Goal: Task Accomplishment & Management: Use online tool/utility

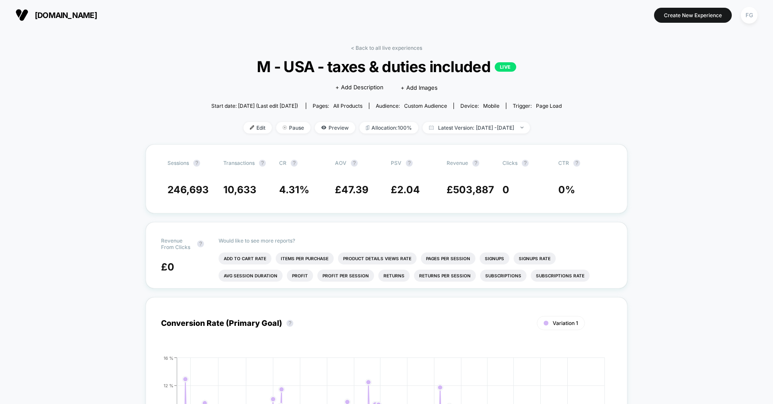
click at [382, 49] on link "< Back to all live experiences" at bounding box center [386, 48] width 71 height 6
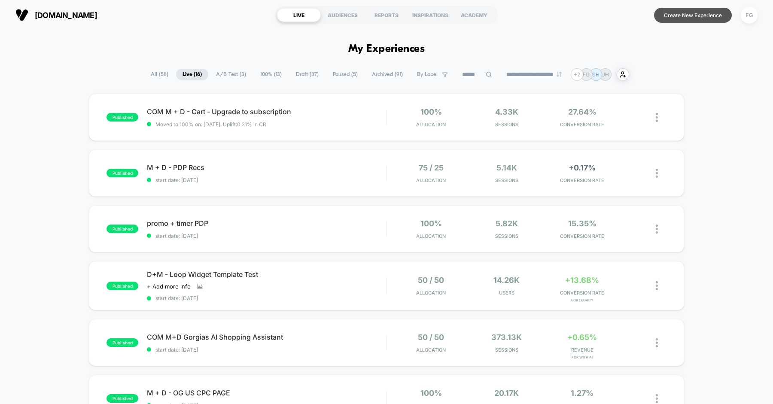
click at [693, 17] on button "Create New Experience" at bounding box center [693, 15] width 78 height 15
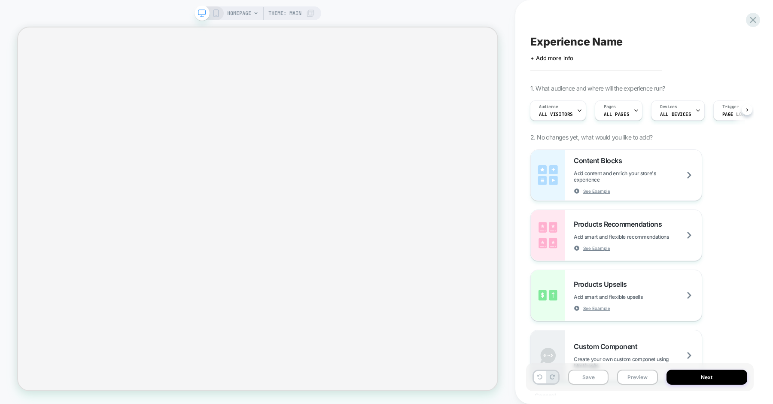
scroll to position [0, 1]
click at [250, 15] on span "HOMEPAGE" at bounding box center [239, 13] width 24 height 14
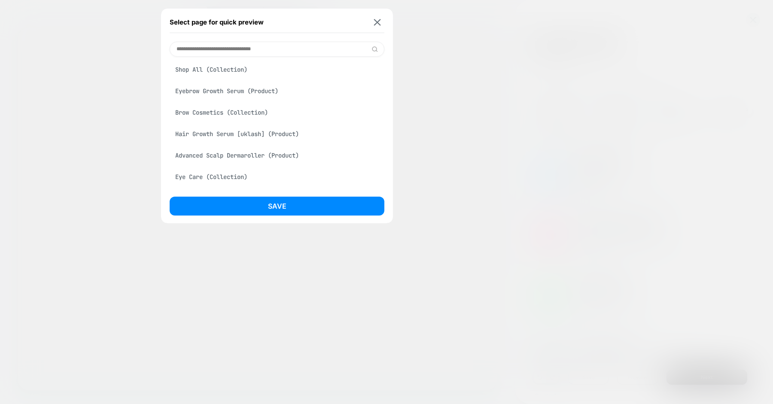
scroll to position [124, 0]
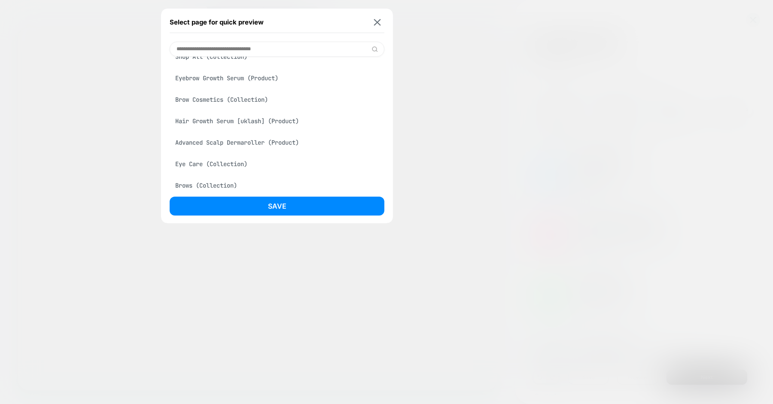
click at [243, 121] on div "Hair Growth Serum [uklash] (Product)" at bounding box center [277, 121] width 215 height 16
click at [247, 124] on div "Hair Growth Serum [uklash] (Product)" at bounding box center [277, 121] width 215 height 16
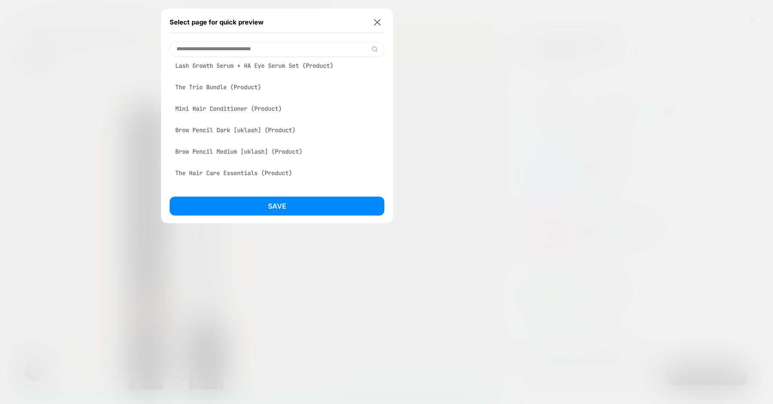
scroll to position [1919, 0]
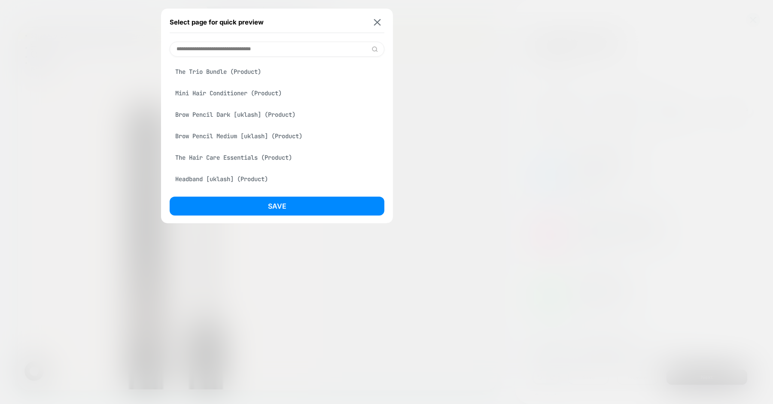
click at [285, 49] on input at bounding box center [277, 49] width 215 height 15
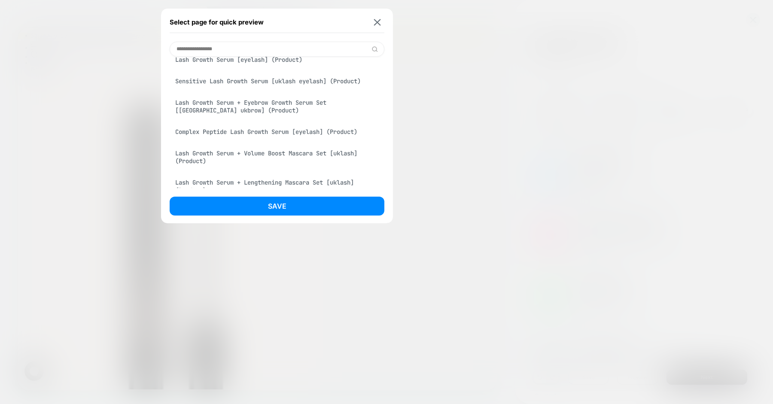
scroll to position [0, 0]
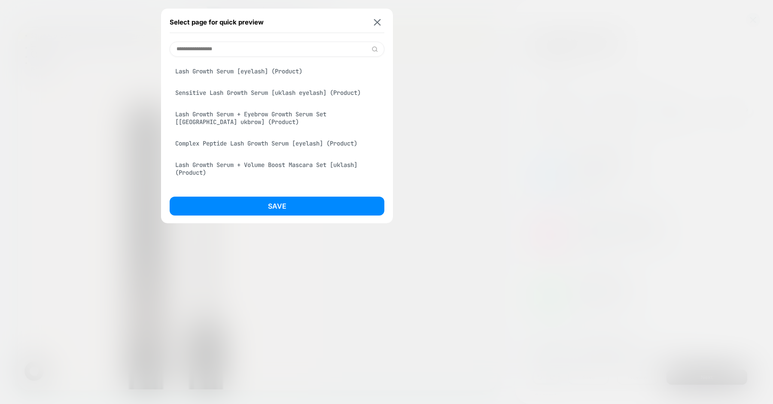
type input "**********"
click at [269, 70] on div "Lash Growth Serum [eyelash] (Product)" at bounding box center [277, 71] width 215 height 16
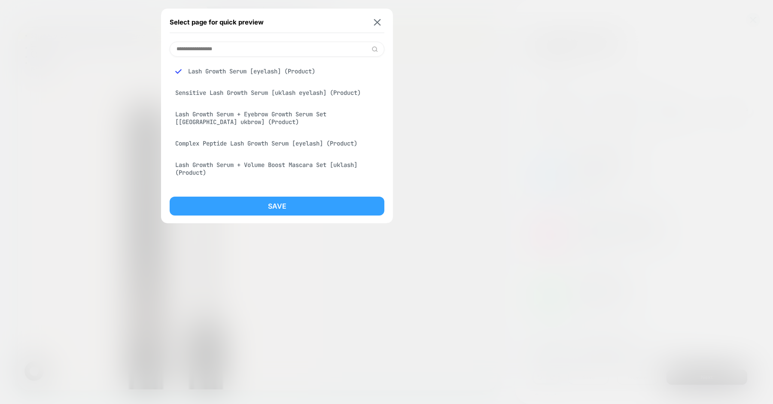
click at [299, 205] on button "Save" at bounding box center [277, 206] width 215 height 19
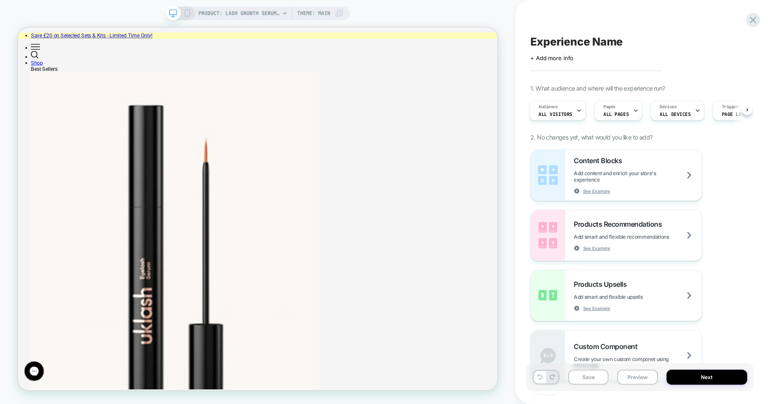
scroll to position [0, 1]
click at [260, 12] on span "PRODUCT: Lash Growth Serum [eyelash]" at bounding box center [240, 13] width 82 height 14
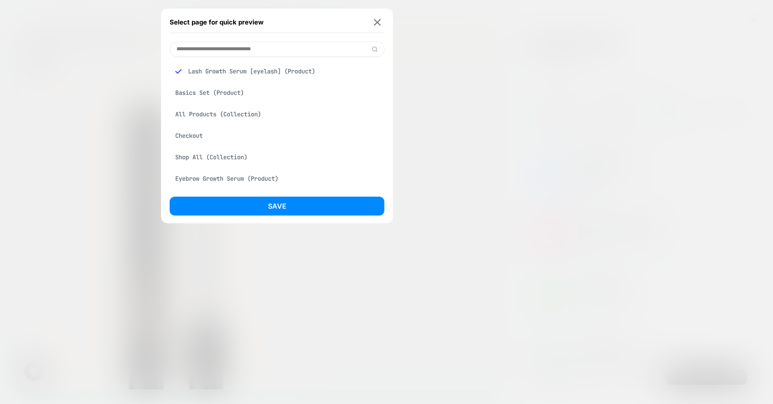
click at [246, 51] on input at bounding box center [277, 49] width 215 height 15
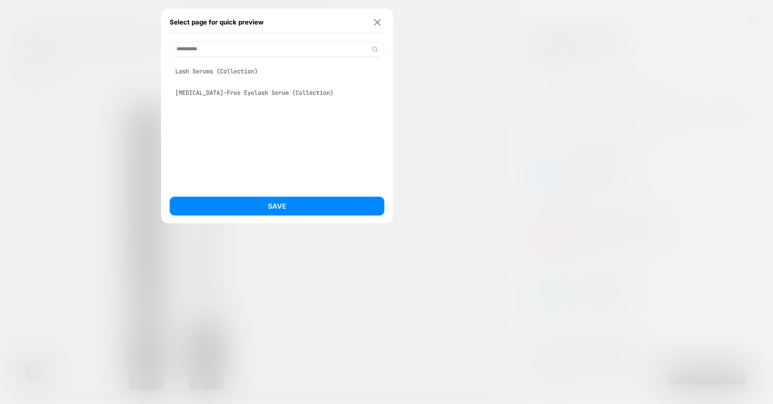
type input "**********"
click at [379, 24] on img at bounding box center [377, 22] width 7 height 6
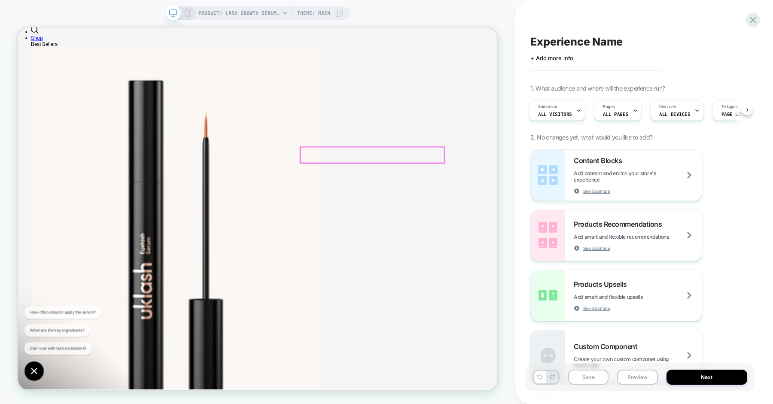
scroll to position [37, 0]
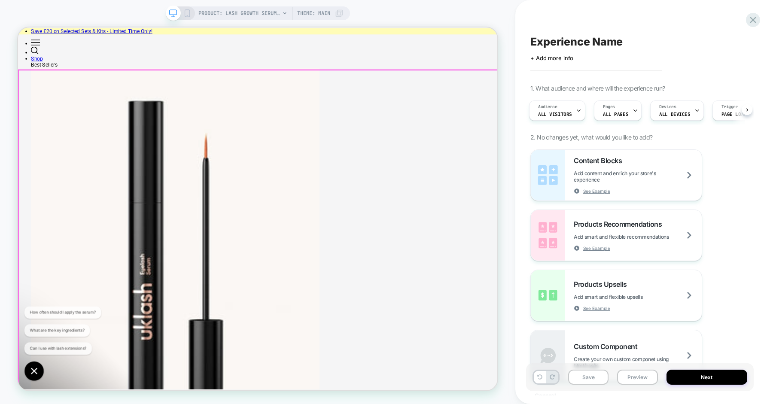
scroll to position [0, 0]
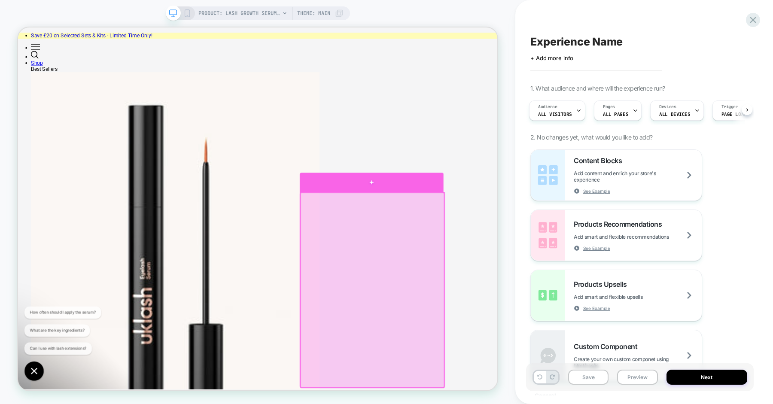
click at [489, 239] on div at bounding box center [490, 234] width 192 height 26
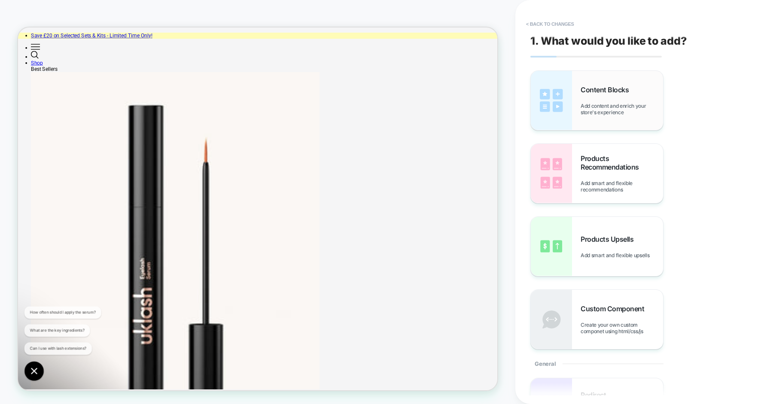
click at [626, 103] on span "Add content and enrich your store's experience" at bounding box center [622, 109] width 82 height 13
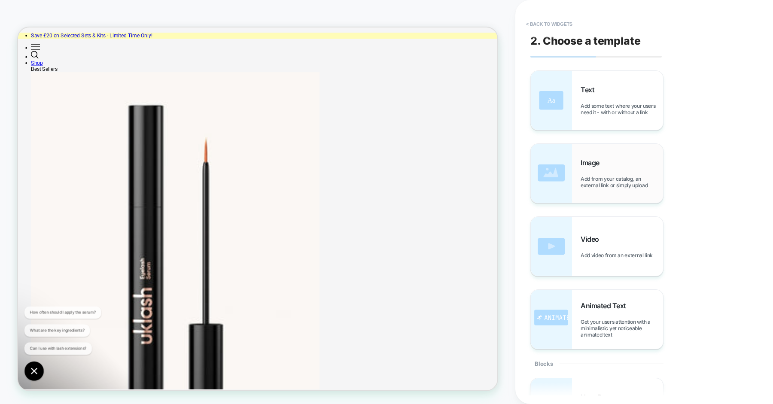
click at [624, 179] on span "Add from your catalog, an external link or simply upload" at bounding box center [622, 182] width 82 height 13
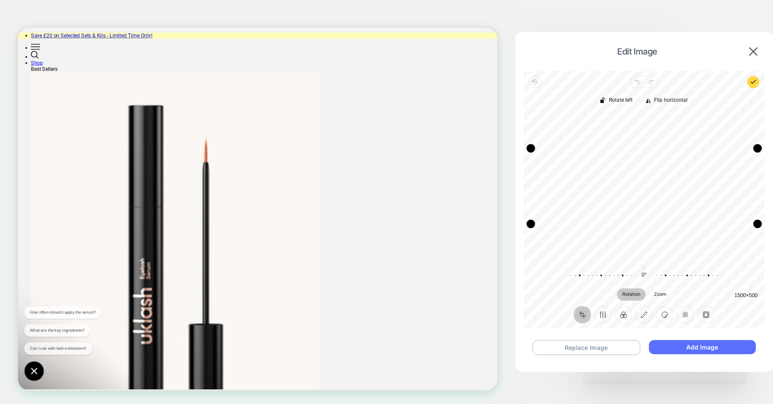
click at [692, 348] on button "Add Image" at bounding box center [702, 347] width 107 height 14
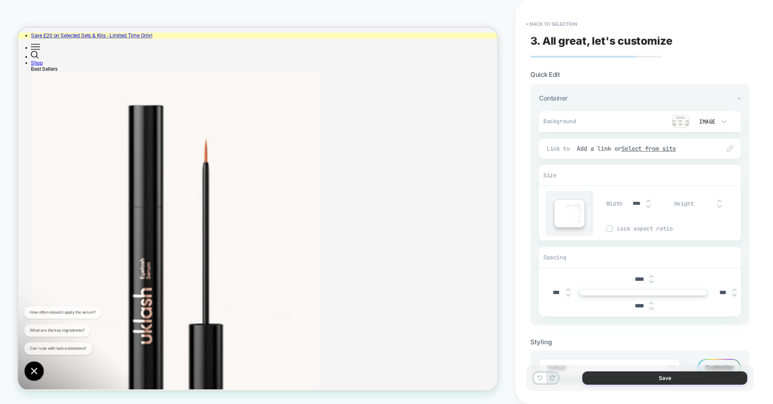
click at [652, 378] on button "Save" at bounding box center [665, 378] width 165 height 13
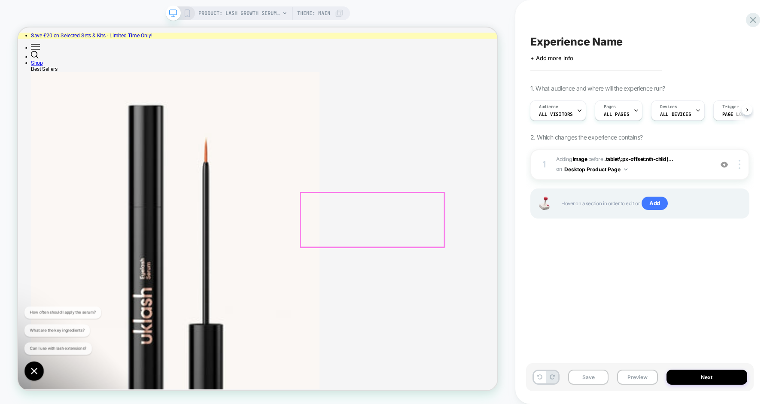
click at [699, 165] on span "#_loomi_addon_1756383699543 Adding Image BEFORE .tablet\:px-offset:nth-child(..…" at bounding box center [632, 165] width 153 height 20
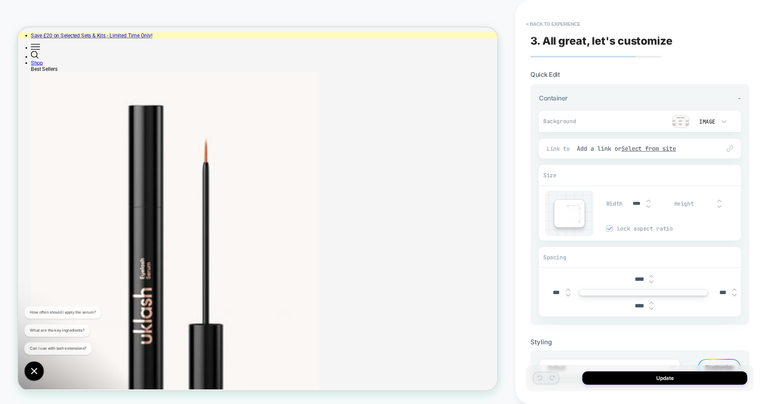
scroll to position [14, 0]
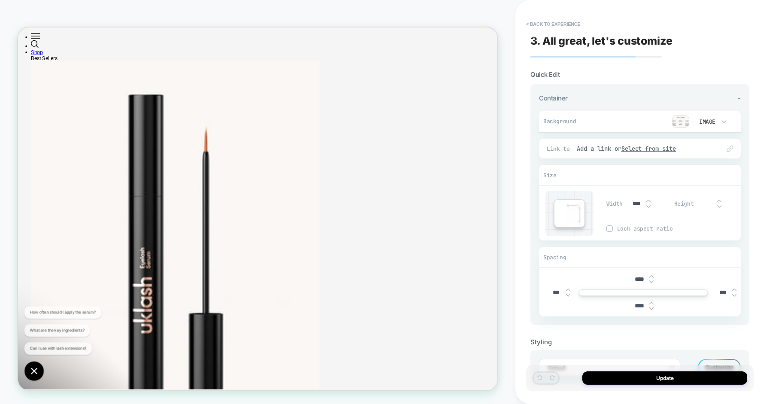
click at [683, 119] on img at bounding box center [680, 121] width 17 height 13
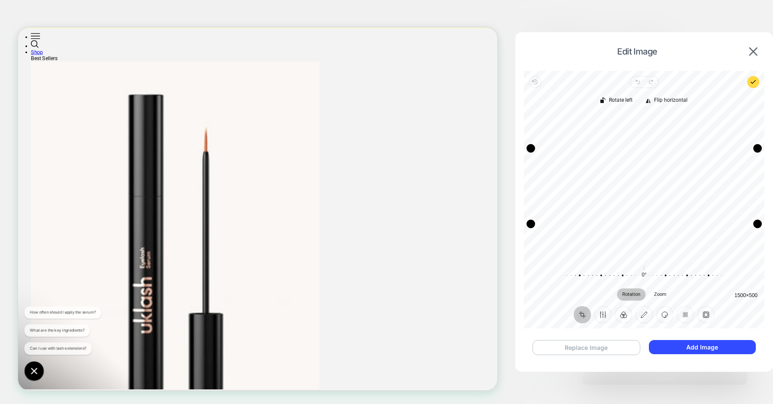
click at [603, 348] on button "Replace Image" at bounding box center [587, 347] width 108 height 15
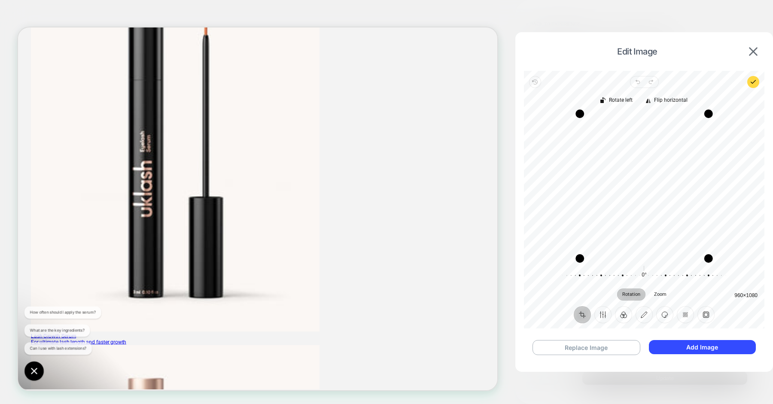
scroll to position [165, 0]
click at [757, 48] on img at bounding box center [753, 51] width 9 height 9
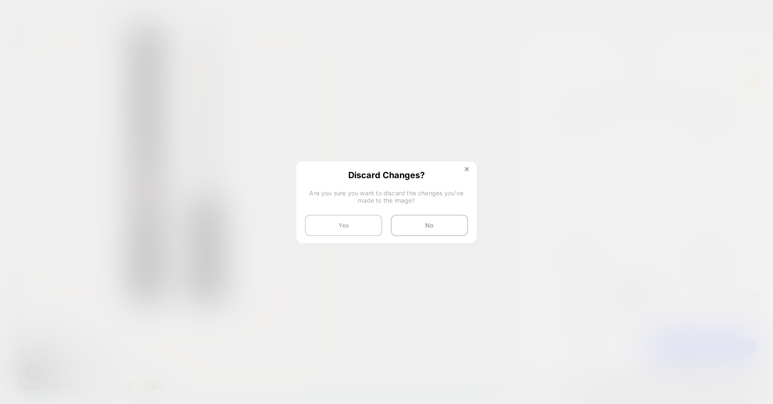
click at [342, 228] on button "Yes" at bounding box center [343, 225] width 77 height 21
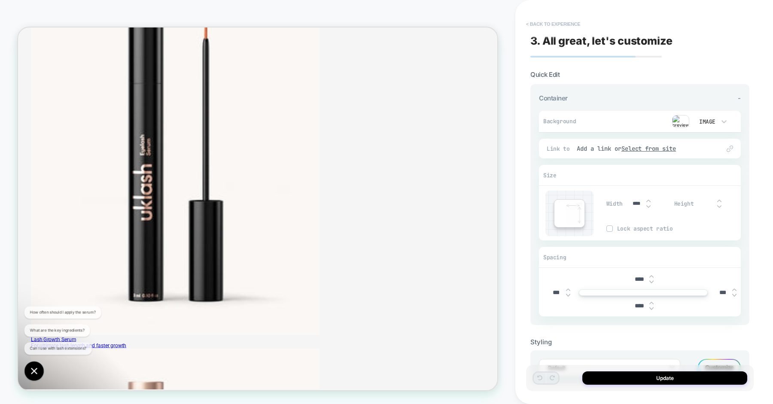
click at [553, 22] on button "< Back to experience" at bounding box center [553, 24] width 63 height 14
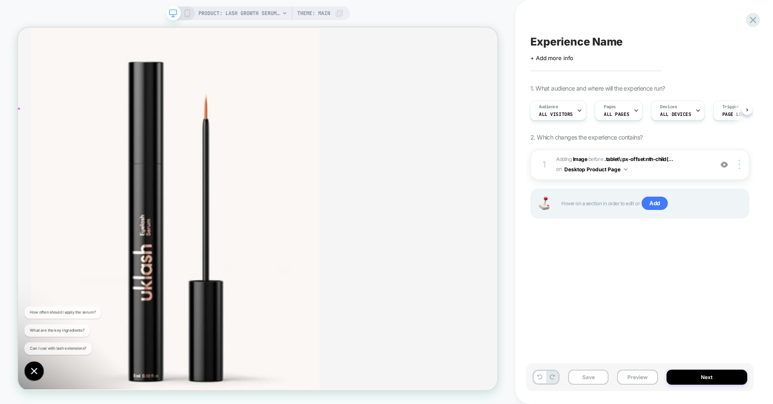
scroll to position [0, 0]
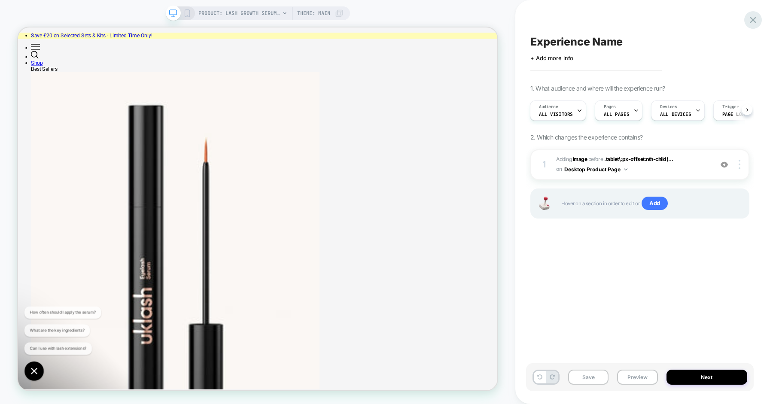
click at [753, 21] on icon at bounding box center [753, 20] width 6 height 6
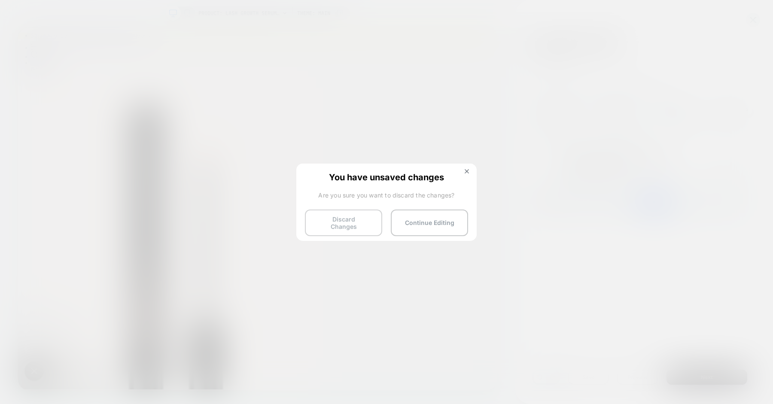
click at [333, 221] on button "Discard Changes" at bounding box center [343, 223] width 77 height 27
